Goal: Check status: Check status

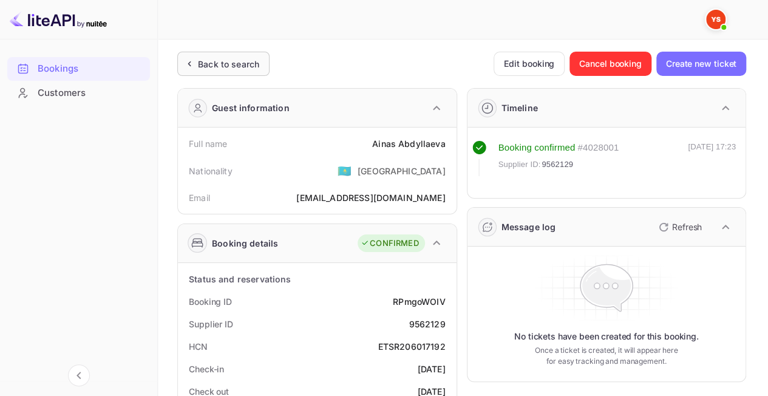
click at [211, 67] on div "Back to search" at bounding box center [228, 64] width 61 height 13
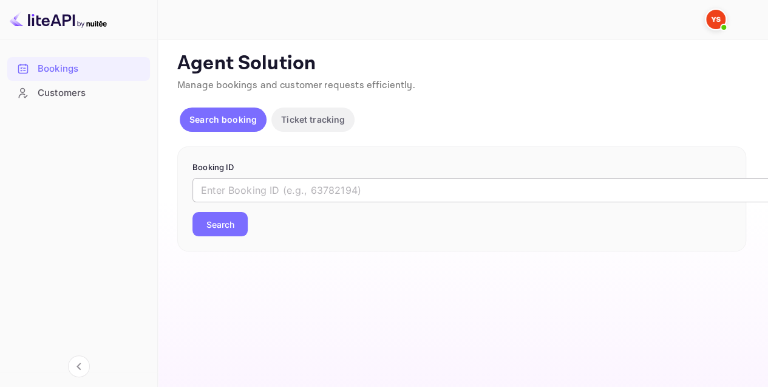
click at [293, 192] on input "text" at bounding box center [496, 190] width 607 height 24
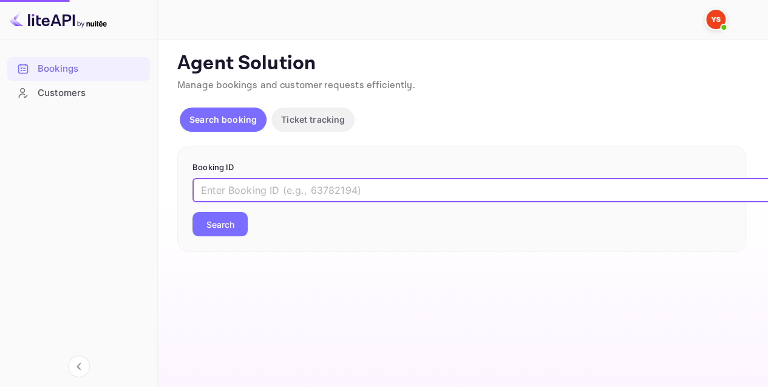
paste input "9798739"
type input "9798739"
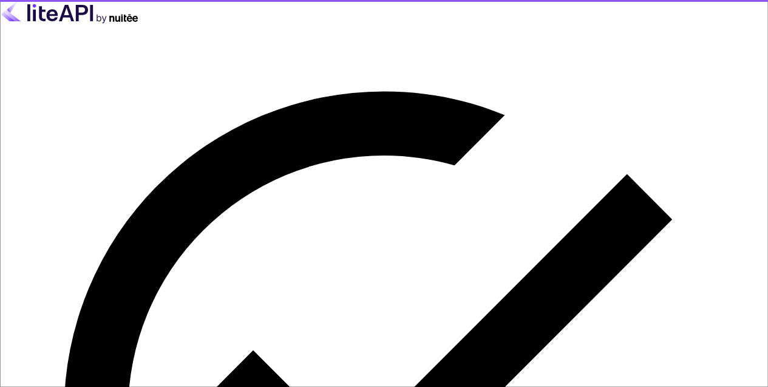
type input "[EMAIL_ADDRESS][DOMAIN_NAME]"
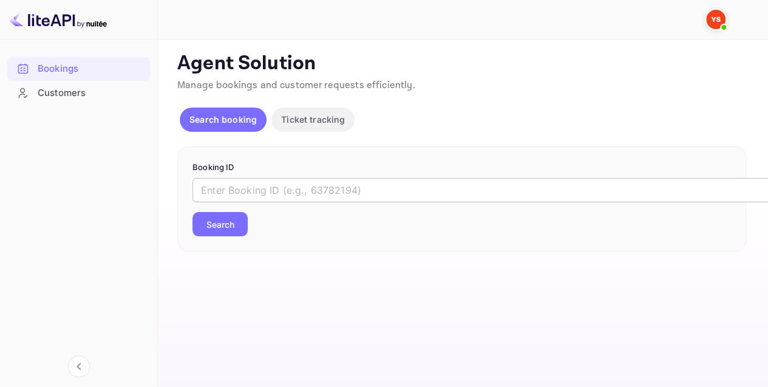
click at [377, 194] on input "text" at bounding box center [496, 190] width 607 height 24
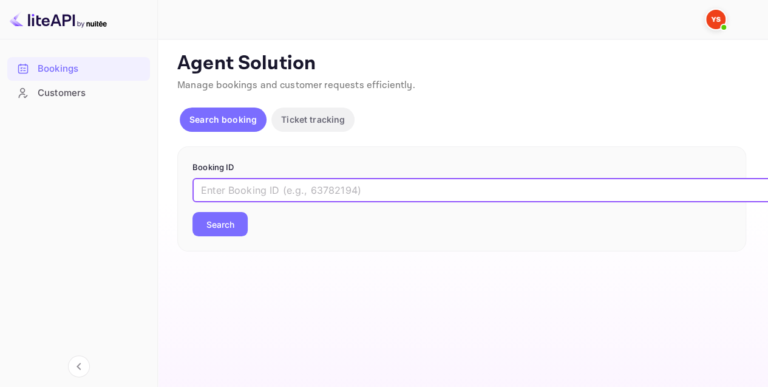
paste input "9798739"
type input "9798739"
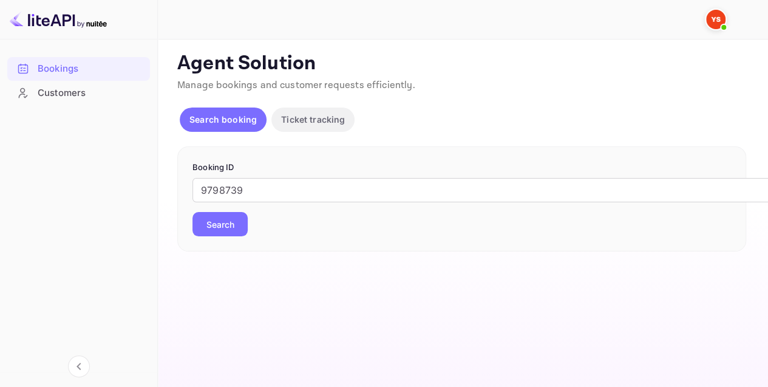
click at [221, 225] on button "Search" at bounding box center [220, 224] width 55 height 24
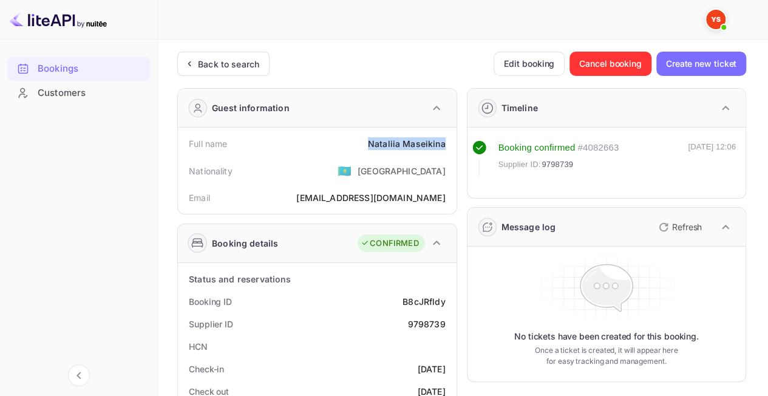
click at [446, 151] on div "Full name [PERSON_NAME]" at bounding box center [317, 143] width 269 height 22
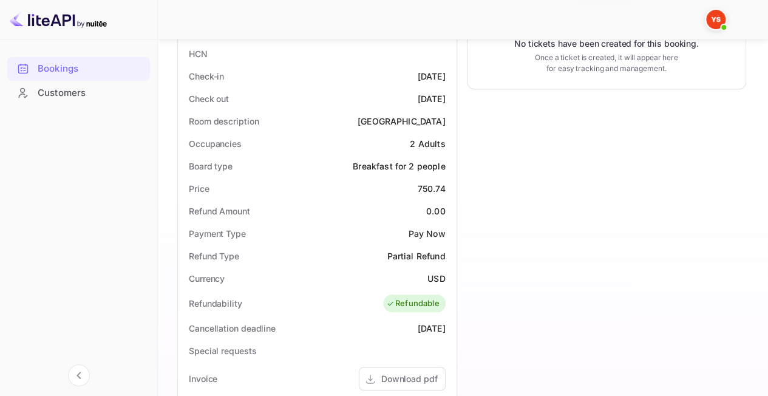
scroll to position [304, 0]
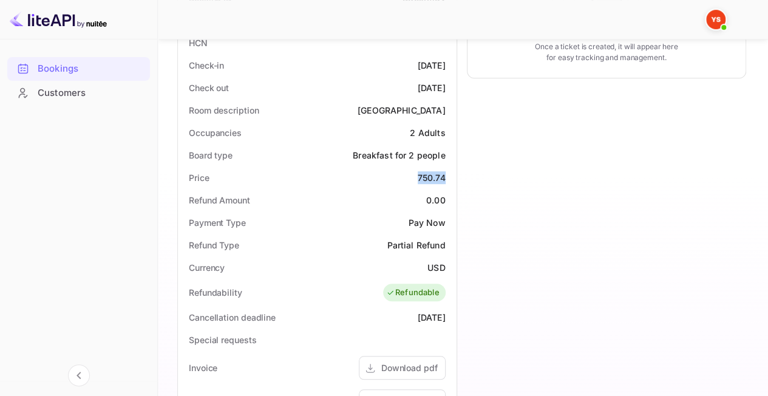
drag, startPoint x: 413, startPoint y: 177, endPoint x: 448, endPoint y: 176, distance: 35.2
click at [449, 176] on div "Price 750.74" at bounding box center [317, 177] width 269 height 22
copy div "750.74"
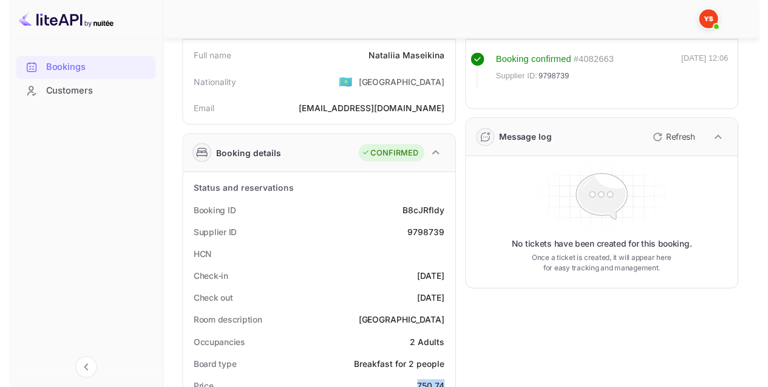
scroll to position [0, 0]
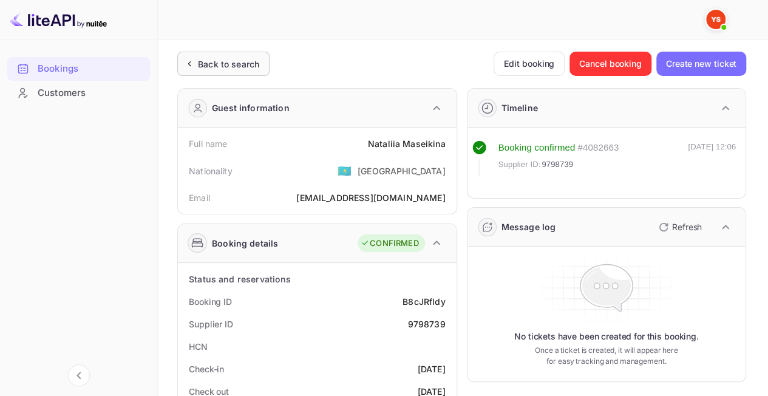
click at [216, 70] on div "Back to search" at bounding box center [223, 64] width 92 height 24
